Goal: Contribute content: Add original content to the website for others to see

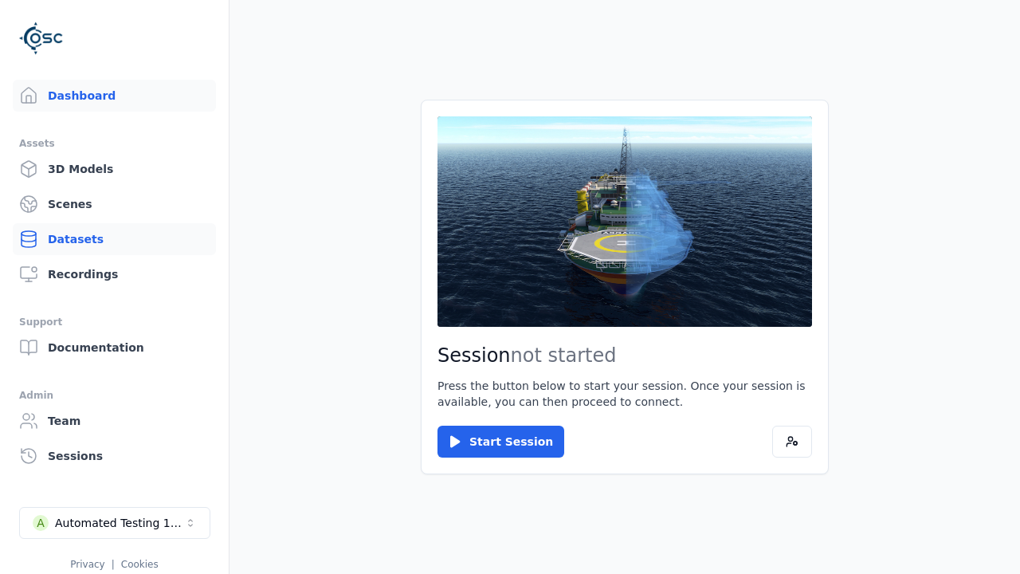
click at [114, 239] on link "Datasets" at bounding box center [114, 239] width 203 height 32
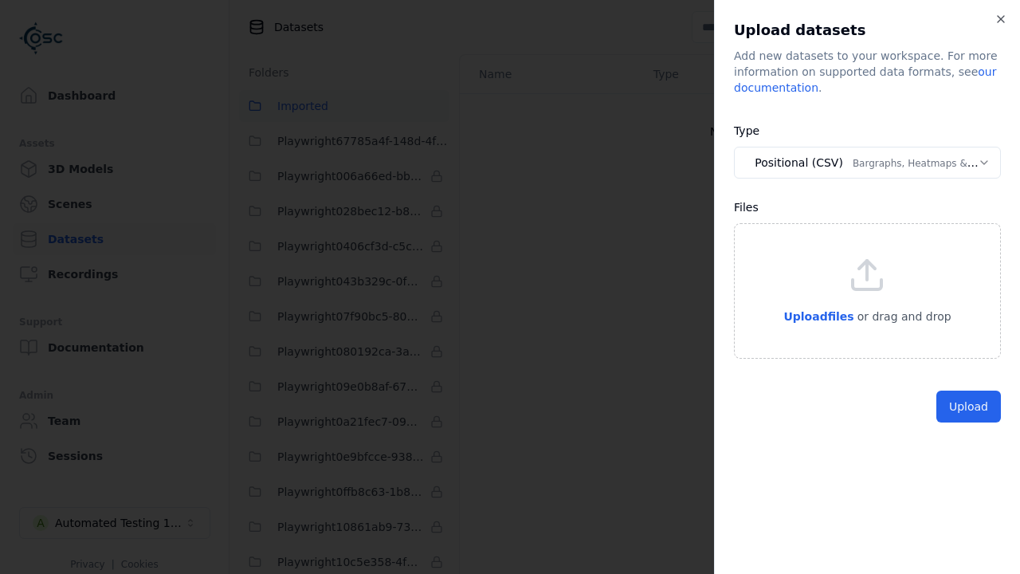
click at [867, 163] on button "Positional (CSV) Bargraphs, Heatmaps & Pins" at bounding box center [867, 163] width 267 height 32
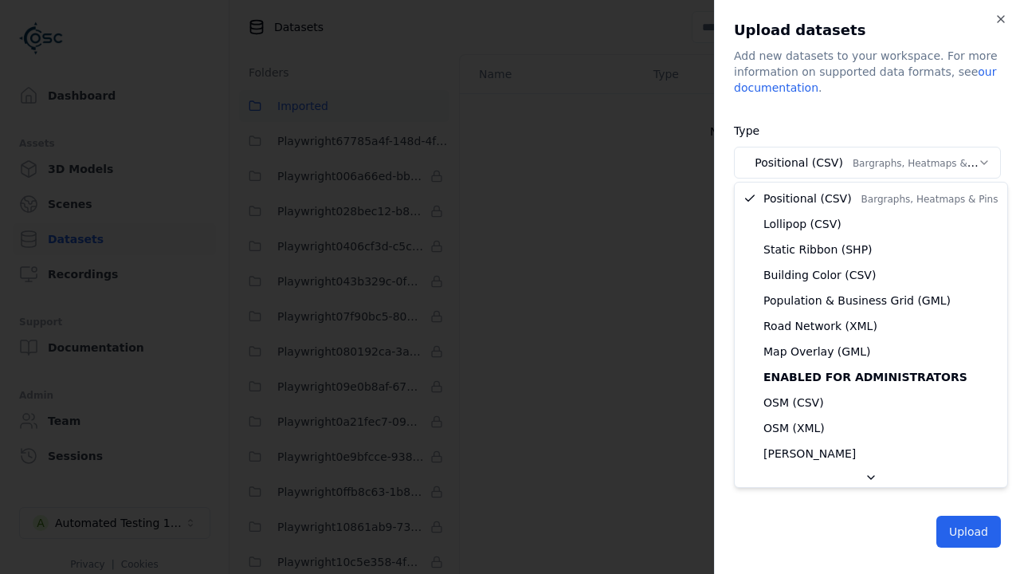
select select "*****"
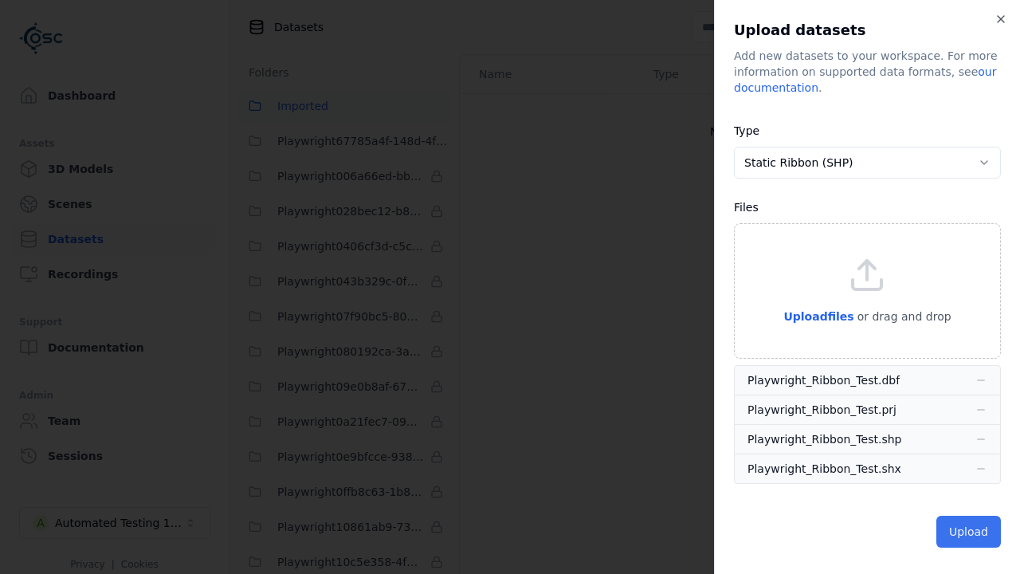
click at [970, 530] on button "Upload" at bounding box center [968, 532] width 65 height 32
